Goal: Task Accomplishment & Management: Use online tool/utility

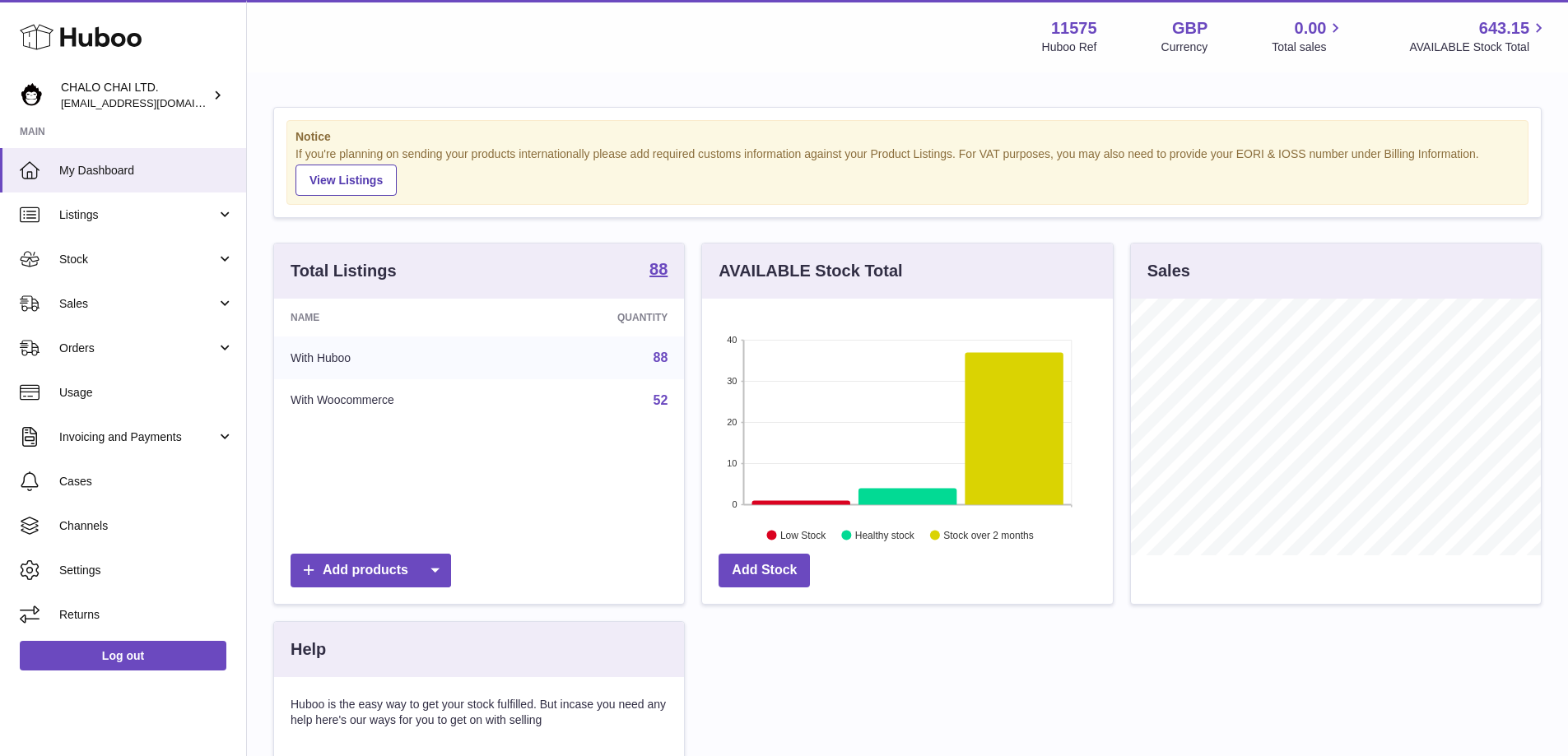
scroll to position [257, 410]
click at [83, 211] on span "Listings" at bounding box center [137, 215] width 157 height 16
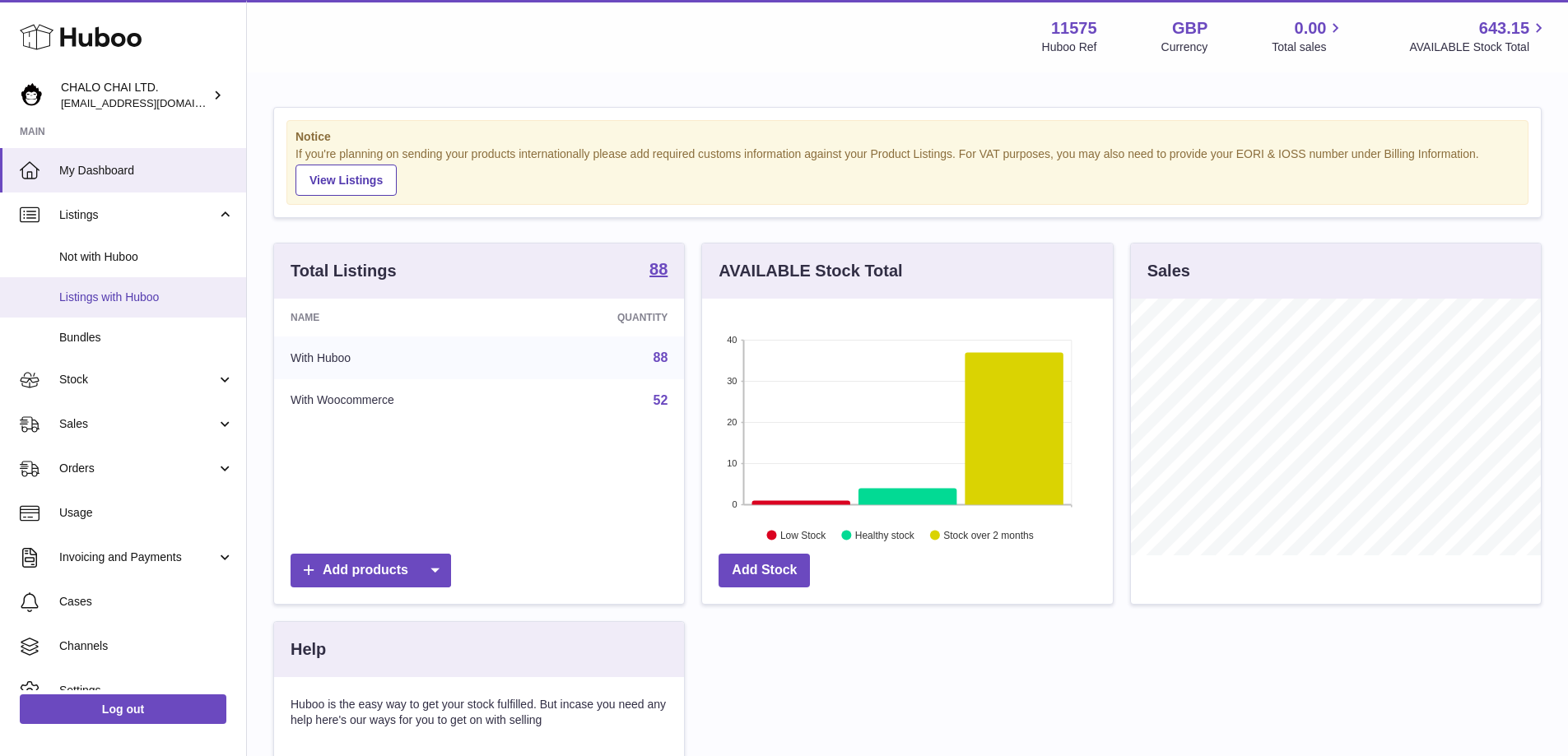
click at [104, 302] on span "Listings with Huboo" at bounding box center [146, 297] width 174 height 16
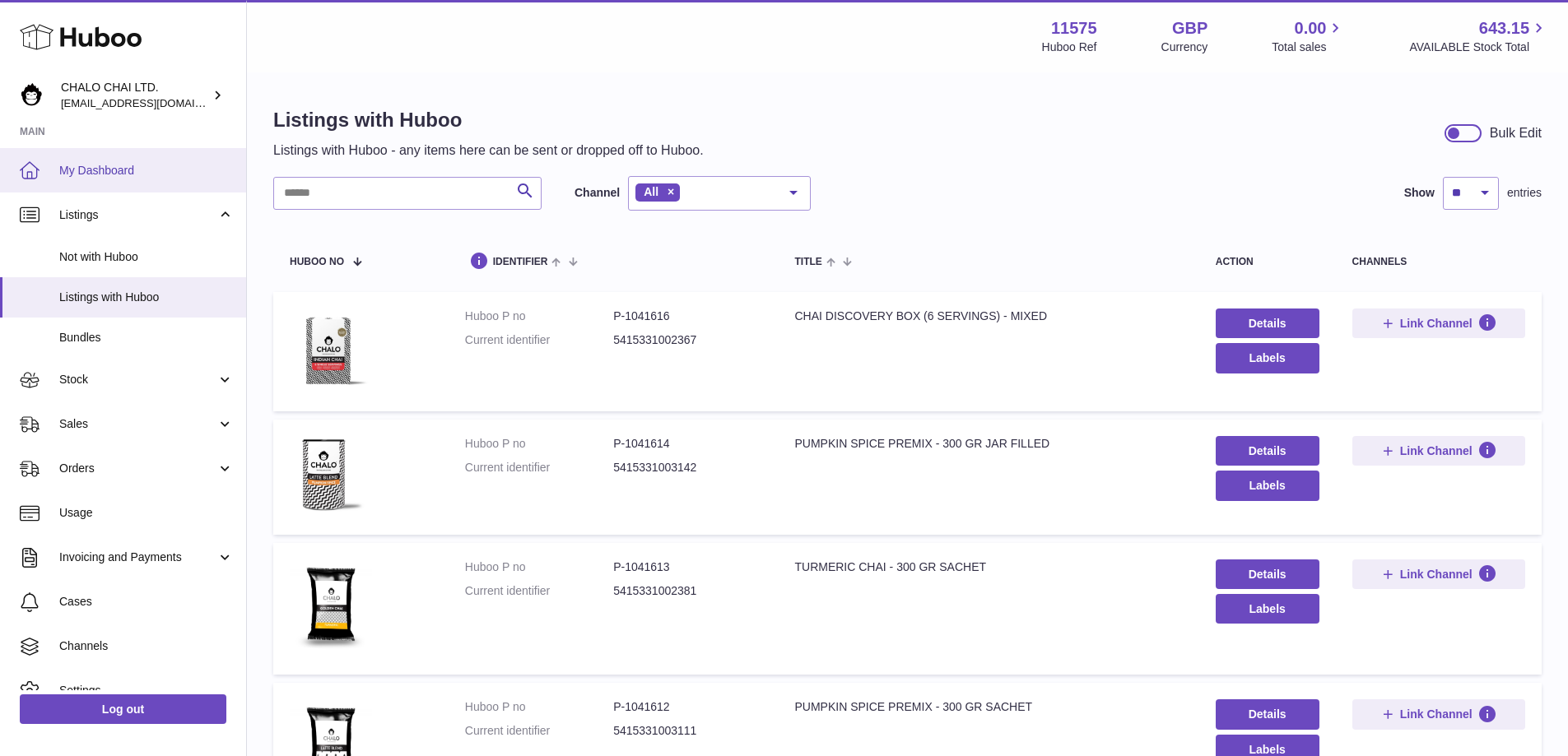
click at [119, 172] on span "My Dashboard" at bounding box center [146, 170] width 174 height 16
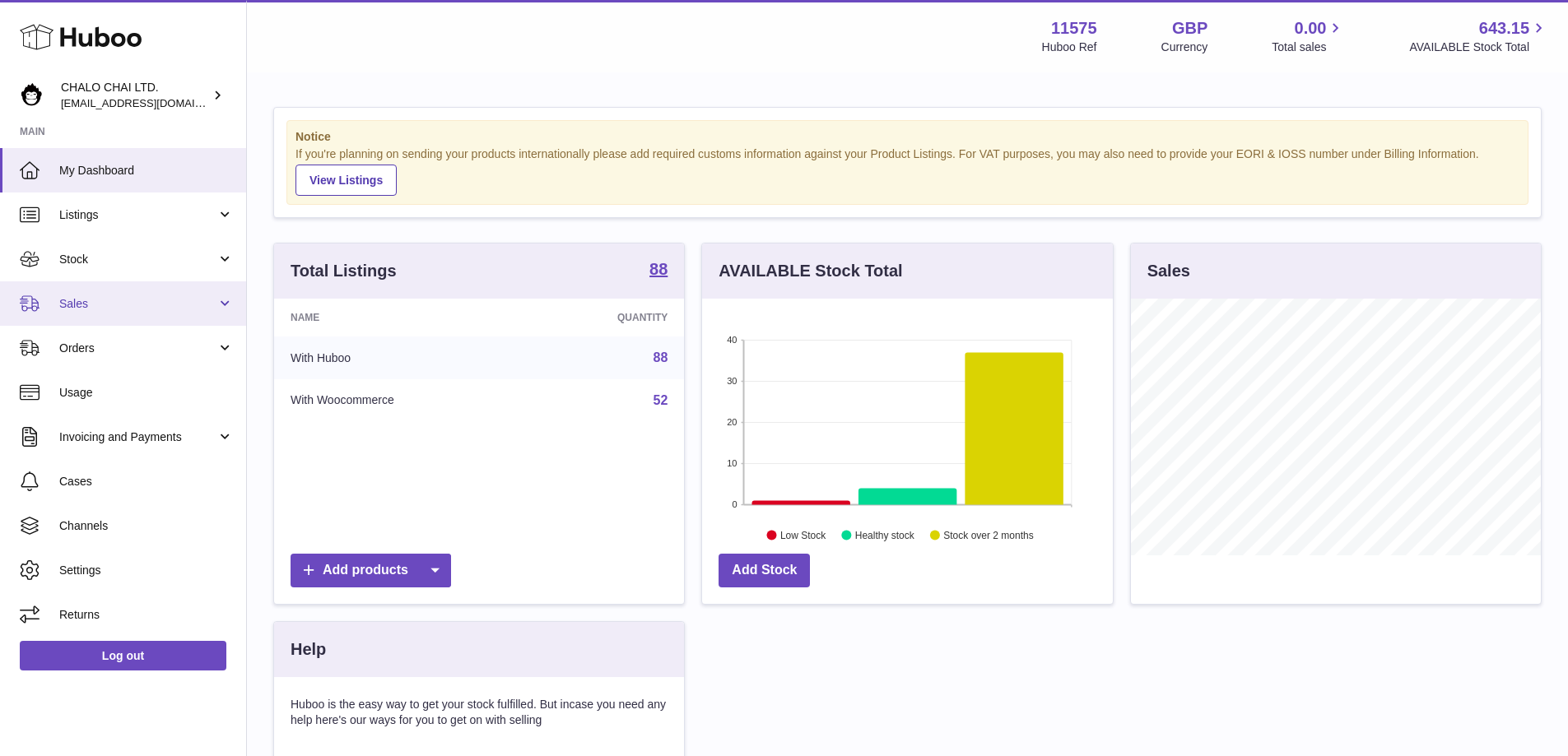
click at [147, 299] on span "Sales" at bounding box center [137, 304] width 157 height 16
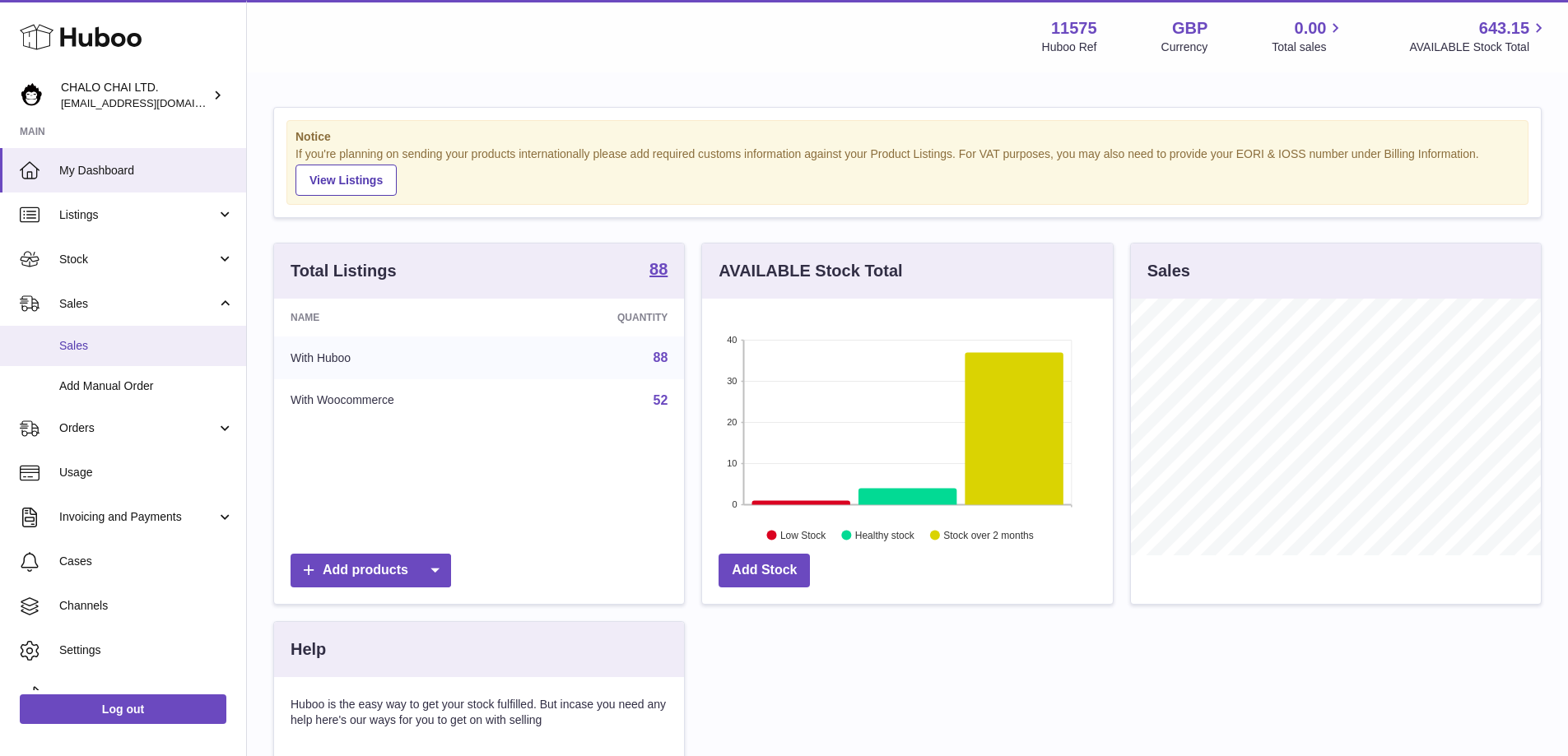
click at [127, 347] on span "Sales" at bounding box center [146, 346] width 174 height 16
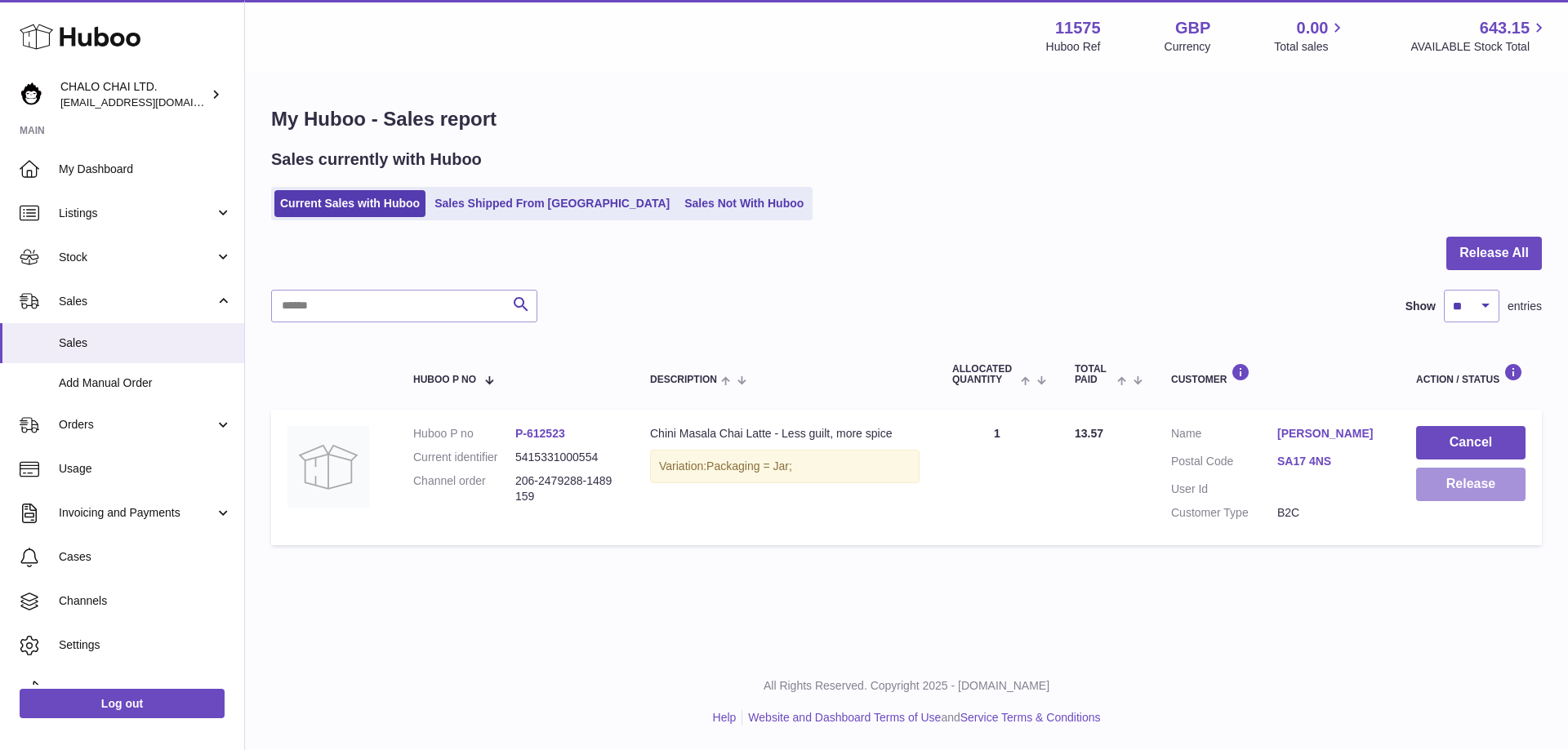
click at [1448, 488] on button "Release" at bounding box center [1470, 484] width 109 height 34
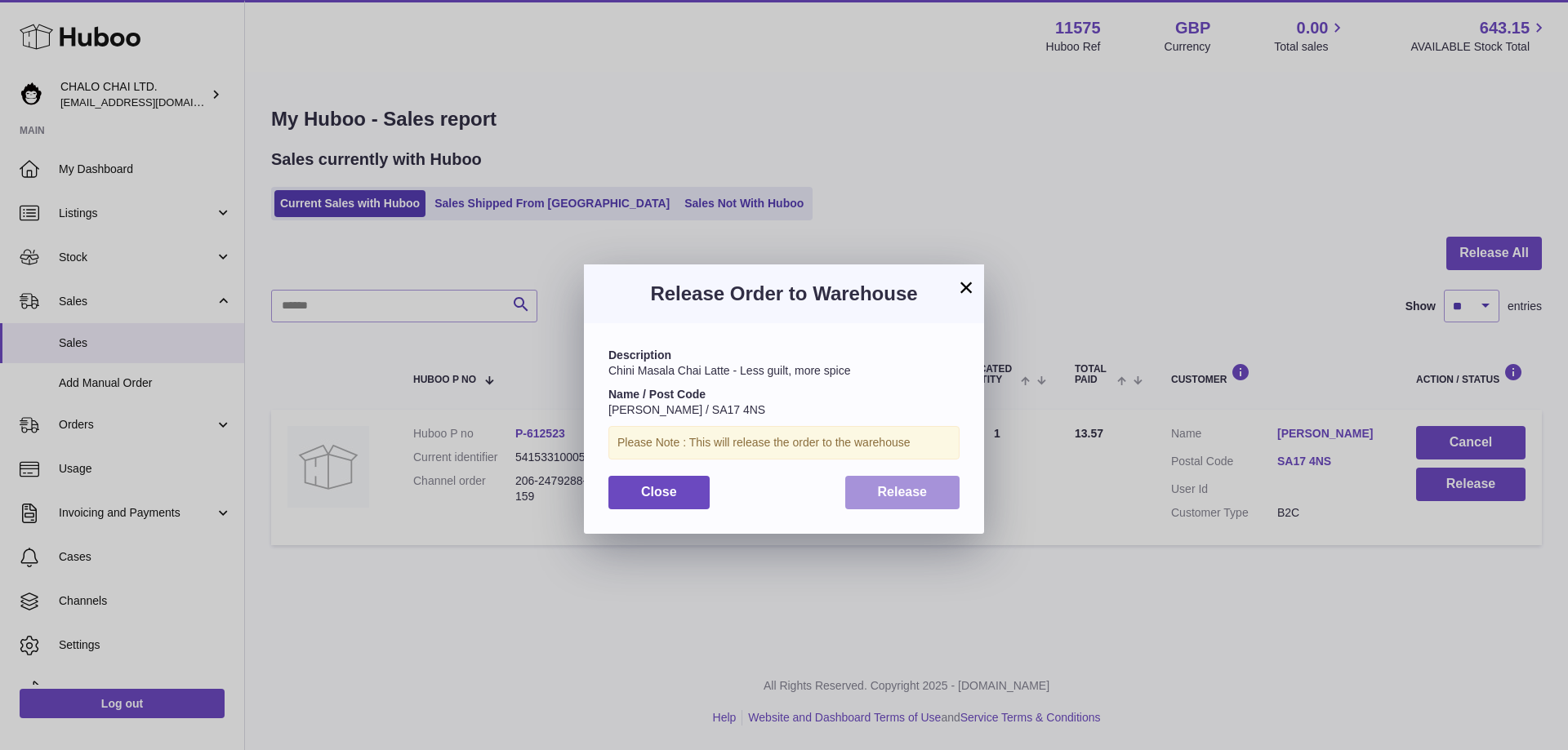
click at [866, 483] on button "Release" at bounding box center [902, 492] width 115 height 34
